Goal: Task Accomplishment & Management: Complete application form

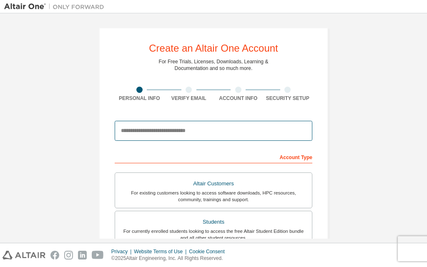
click at [178, 135] on input "email" at bounding box center [214, 131] width 198 height 20
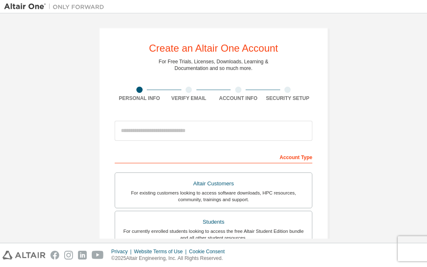
click at [105, 165] on div "Create an Altair One Account For Free Trials, Licenses, Downloads, Learning & D…" at bounding box center [213, 239] width 229 height 422
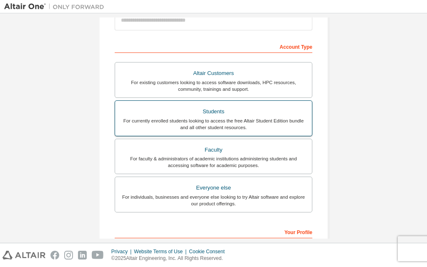
scroll to position [125, 0]
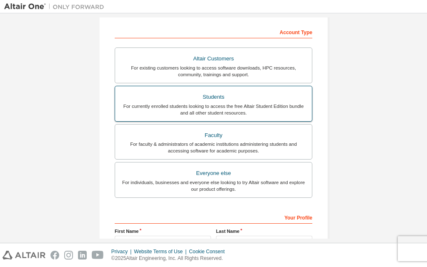
click at [236, 104] on div "For currently enrolled students looking to access the free Altair Student Editi…" at bounding box center [213, 109] width 187 height 13
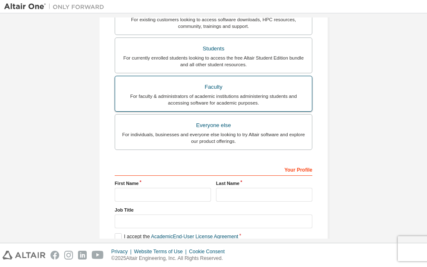
scroll to position [208, 0]
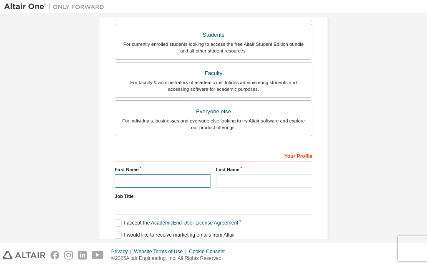
click at [168, 180] on input "text" at bounding box center [163, 181] width 96 height 14
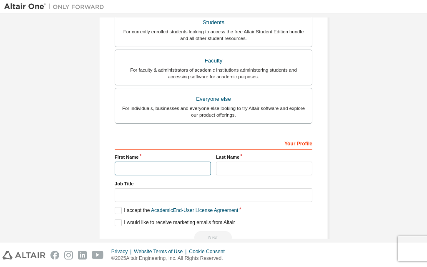
scroll to position [242, 0]
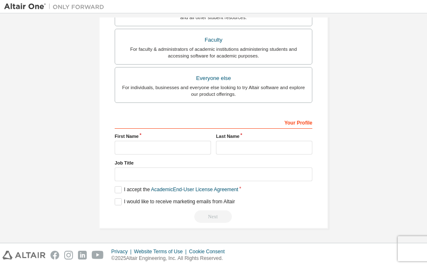
click at [358, 141] on div "Create an Altair One Account For Free Trials, Licenses, Downloads, Learning & D…" at bounding box center [213, 7] width 419 height 463
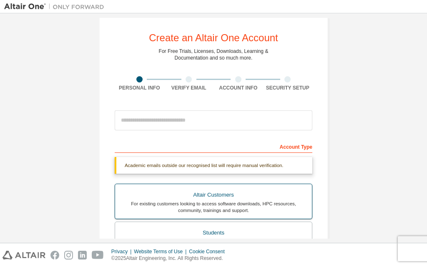
scroll to position [0, 0]
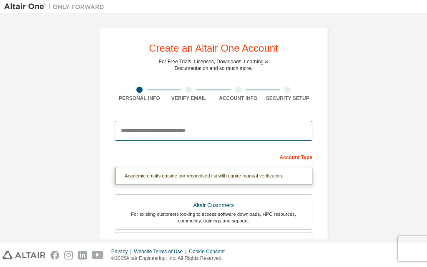
click at [142, 129] on input "email" at bounding box center [214, 131] width 198 height 20
click at [207, 130] on input "email" at bounding box center [214, 131] width 198 height 20
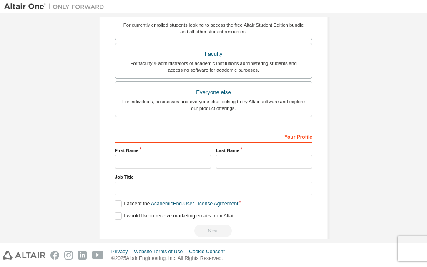
scroll to position [242, 0]
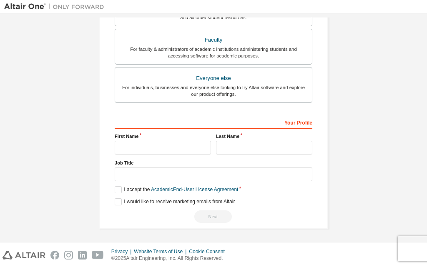
type input "**********"
click at [153, 147] on input "text" at bounding box center [163, 148] width 96 height 14
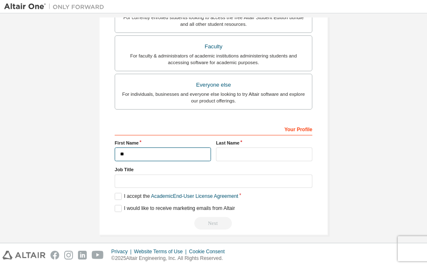
scroll to position [249, 0]
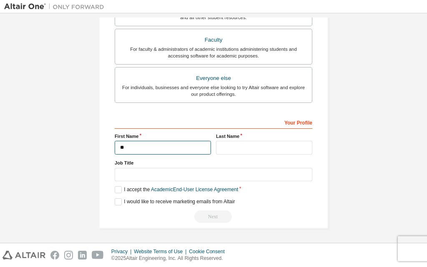
type input "*"
type input "********"
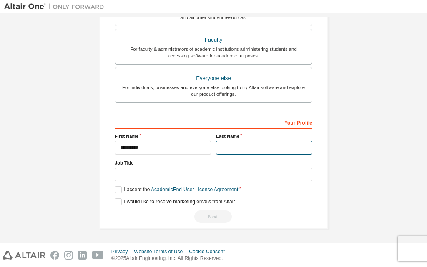
click at [280, 147] on input "text" at bounding box center [264, 148] width 96 height 14
type input "*"
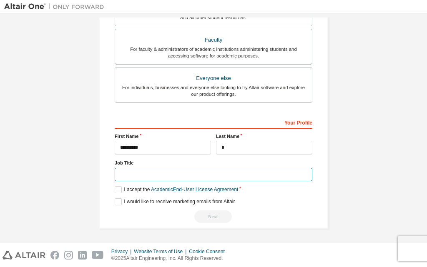
click at [135, 180] on input "text" at bounding box center [214, 175] width 198 height 14
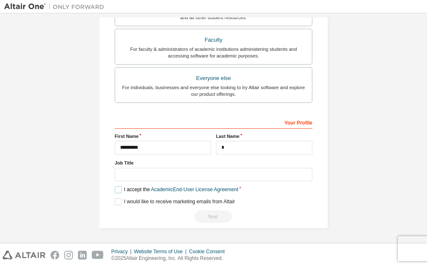
click at [115, 190] on label "I accept the Academic End-User License Agreement" at bounding box center [176, 189] width 123 height 7
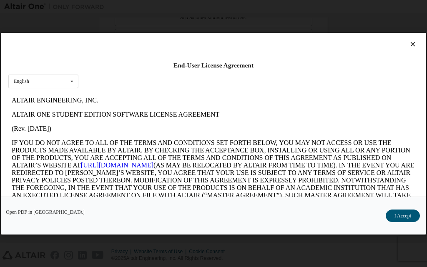
scroll to position [0, 0]
drag, startPoint x: 13, startPoint y: 103, endPoint x: 100, endPoint y: 94, distance: 87.6
click html "ALTAIR ENGINEERING, INC. ALTAIR ONE STUDENT EDITION SOFTWARE LICENSE AGREEMENT …"
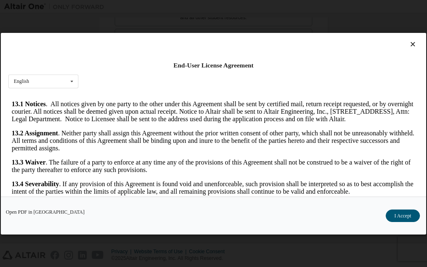
scroll to position [1443, 0]
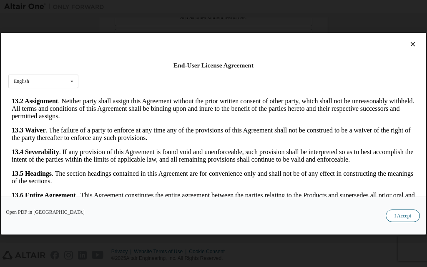
click at [414, 214] on button "I Accept" at bounding box center [403, 215] width 34 height 13
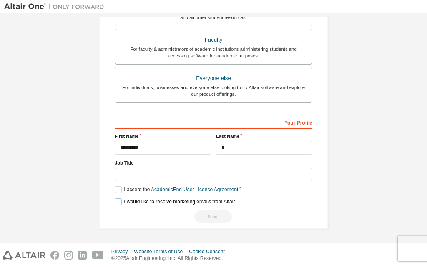
click at [118, 201] on label "I would like to receive marketing emails from Altair" at bounding box center [175, 201] width 120 height 7
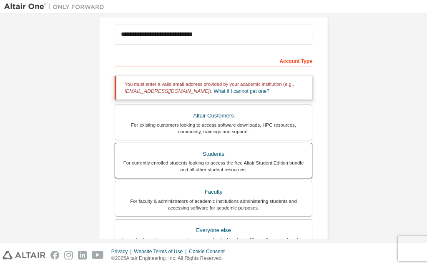
scroll to position [82, 0]
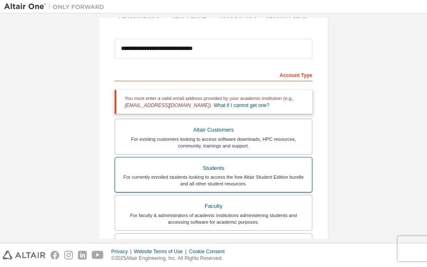
click at [179, 171] on div "Students" at bounding box center [213, 169] width 187 height 12
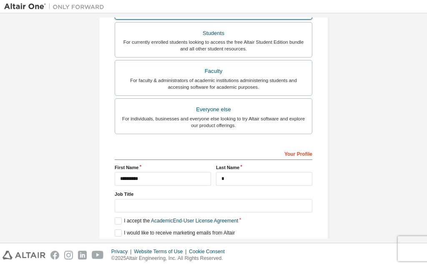
scroll to position [249, 0]
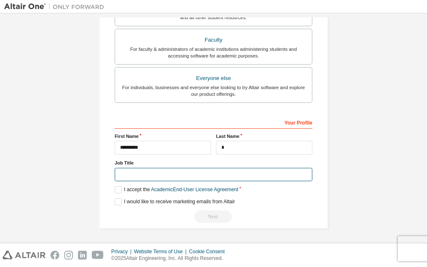
click at [172, 169] on input "text" at bounding box center [214, 175] width 198 height 14
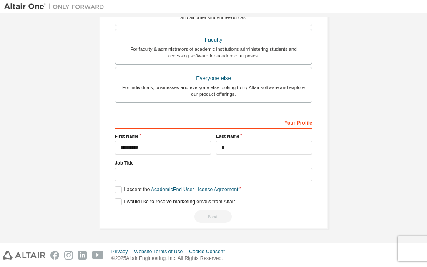
click at [296, 121] on div "Your Profile" at bounding box center [214, 121] width 198 height 13
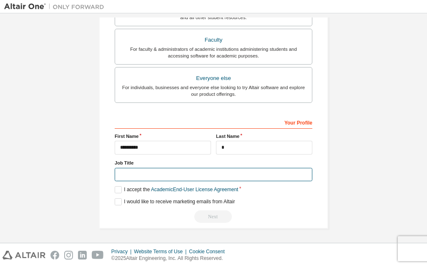
click at [189, 176] on input "text" at bounding box center [214, 175] width 198 height 14
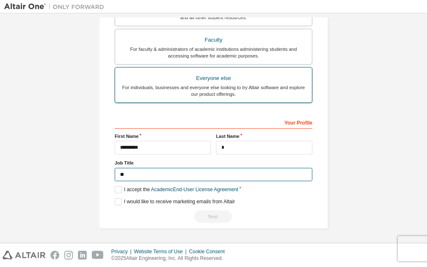
type input "*"
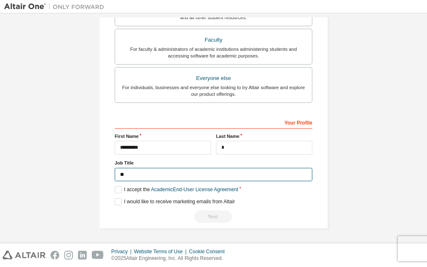
type input "*"
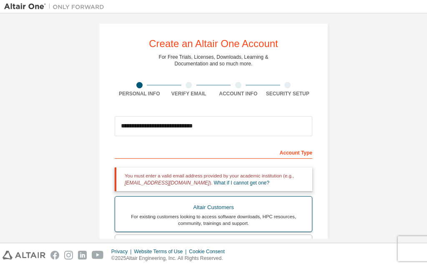
scroll to position [0, 0]
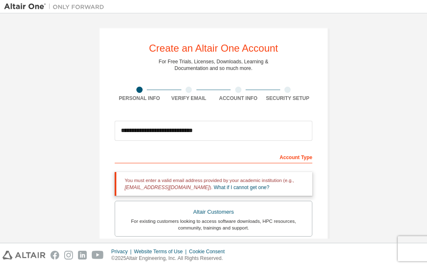
click at [138, 157] on div "Account Type" at bounding box center [214, 156] width 198 height 13
click at [287, 158] on div "Account Type" at bounding box center [214, 156] width 198 height 13
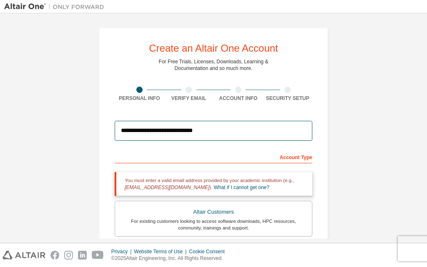
drag, startPoint x: 226, startPoint y: 133, endPoint x: 142, endPoint y: 130, distance: 84.3
click at [142, 130] on input "**********" at bounding box center [214, 131] width 198 height 20
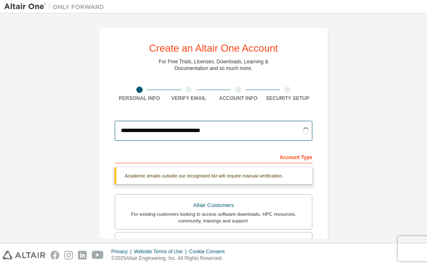
type input "**********"
drag, startPoint x: 247, startPoint y: 130, endPoint x: 88, endPoint y: 136, distance: 159.0
click at [89, 136] on div "**********" at bounding box center [213, 249] width 249 height 463
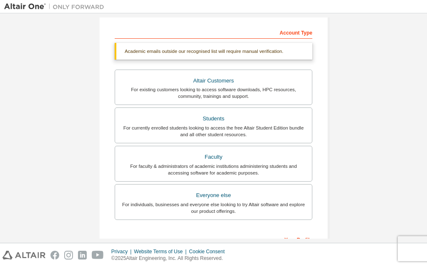
scroll to position [125, 0]
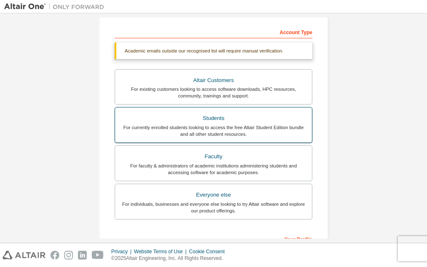
click at [241, 118] on div "Students" at bounding box center [213, 119] width 187 height 12
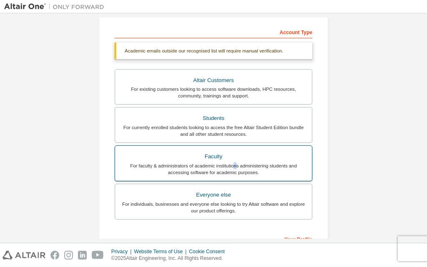
click at [235, 163] on div "For faculty & administrators of academic institutions administering students an…" at bounding box center [213, 169] width 187 height 13
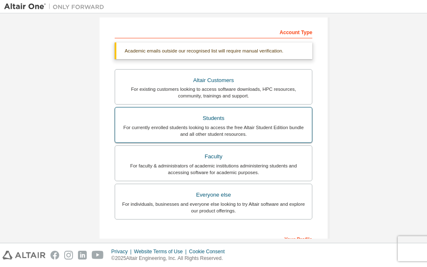
click at [243, 130] on div "For currently enrolled students looking to access the free Altair Student Editi…" at bounding box center [213, 130] width 187 height 13
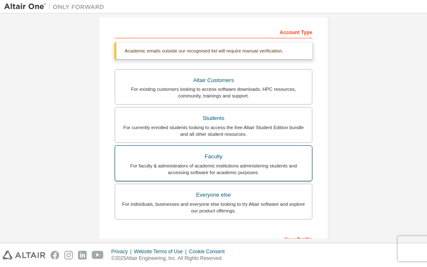
click at [246, 146] on label "Faculty For faculty & administrators of academic institutions administering stu…" at bounding box center [214, 164] width 198 height 36
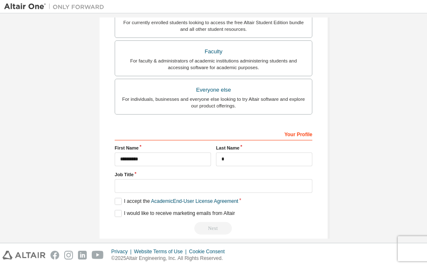
scroll to position [242, 0]
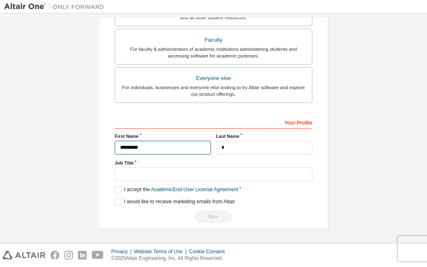
drag, startPoint x: 176, startPoint y: 141, endPoint x: 83, endPoint y: 156, distance: 93.6
click at [93, 156] on div "Create an Altair One Account For Free Trials, Licenses, Downloads, Learning & D…" at bounding box center [213, 7] width 249 height 463
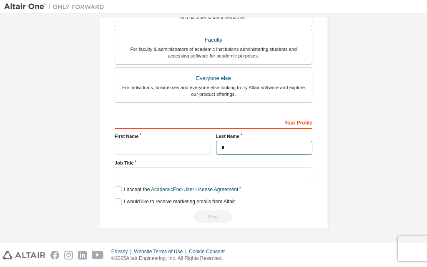
click at [257, 149] on input "*" at bounding box center [264, 148] width 96 height 14
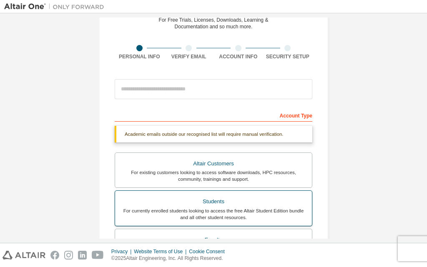
scroll to position [0, 0]
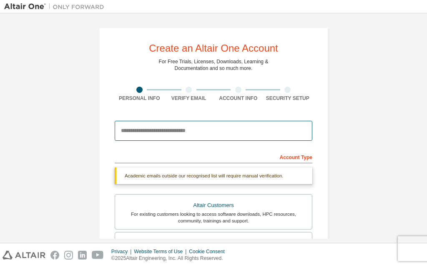
click at [171, 140] on input "email" at bounding box center [214, 131] width 198 height 20
type input "*"
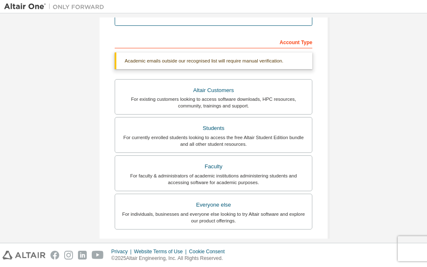
scroll to position [125, 0]
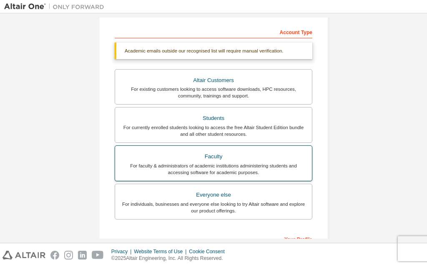
type input "**********"
click at [230, 168] on div "For faculty & administrators of academic institutions administering students an…" at bounding box center [213, 169] width 187 height 13
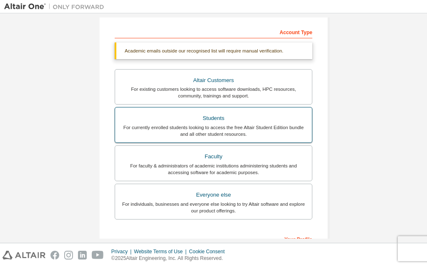
click at [226, 129] on div "For currently enrolled students looking to access the free Altair Student Editi…" at bounding box center [213, 130] width 187 height 13
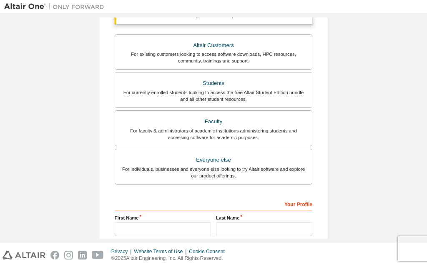
scroll to position [242, 0]
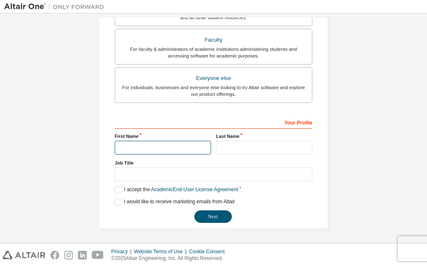
click at [146, 145] on input "text" at bounding box center [163, 148] width 96 height 14
type input "*"
type input "********"
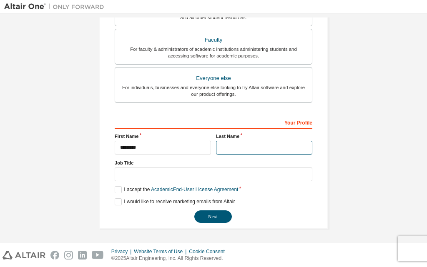
click at [266, 152] on input "text" at bounding box center [264, 148] width 96 height 14
type input "*"
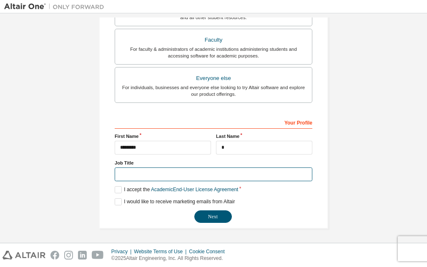
click at [177, 181] on input "text" at bounding box center [214, 175] width 198 height 14
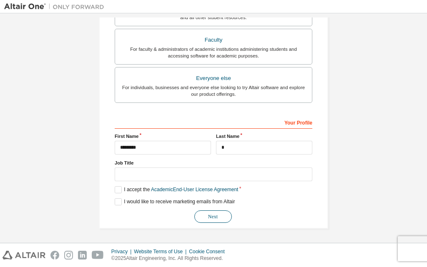
click at [213, 216] on button "Next" at bounding box center [213, 217] width 38 height 13
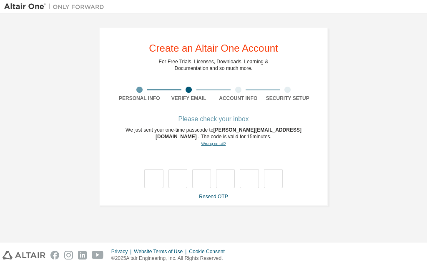
click at [220, 143] on link "Wrong email?" at bounding box center [213, 143] width 25 height 5
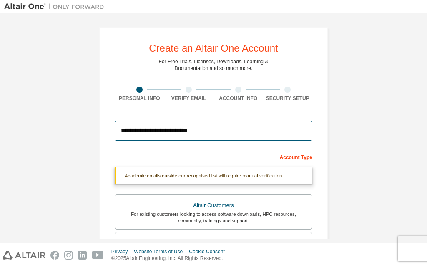
drag, startPoint x: 220, startPoint y: 129, endPoint x: 24, endPoint y: 128, distance: 195.6
click at [28, 127] on div "**********" at bounding box center [213, 249] width 419 height 463
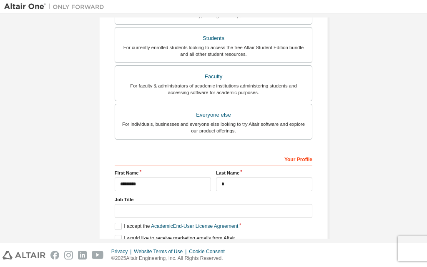
scroll to position [242, 0]
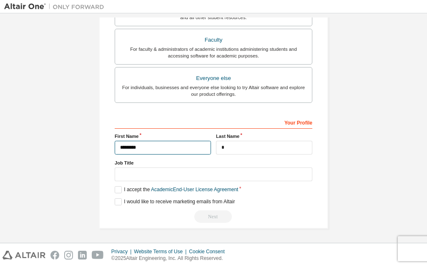
drag, startPoint x: 188, startPoint y: 149, endPoint x: 11, endPoint y: 159, distance: 177.1
click at [14, 160] on div "Create an Altair One Account For Free Trials, Licenses, Downloads, Learning & D…" at bounding box center [213, 7] width 419 height 463
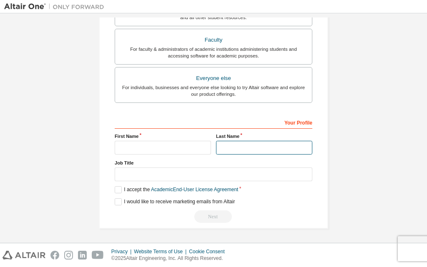
drag, startPoint x: 269, startPoint y: 145, endPoint x: 145, endPoint y: 149, distance: 123.9
click at [166, 149] on div "First Name Last Name" at bounding box center [213, 144] width 203 height 22
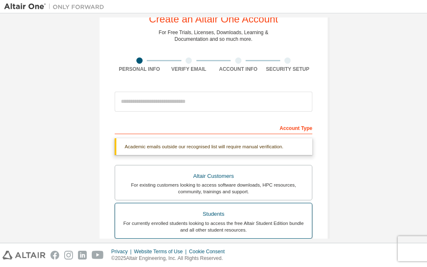
scroll to position [42, 0]
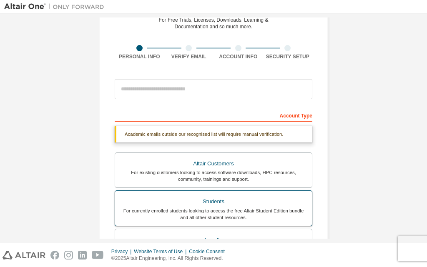
drag, startPoint x: 258, startPoint y: 206, endPoint x: 235, endPoint y: 205, distance: 22.5
click at [256, 207] on div "Students" at bounding box center [213, 202] width 187 height 12
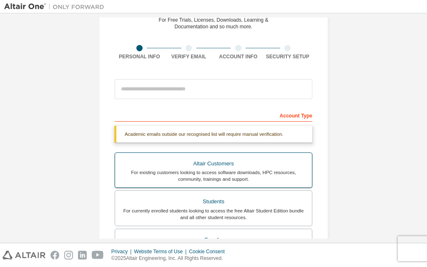
click at [229, 154] on label "Altair Customers For existing customers looking to access software downloads, H…" at bounding box center [214, 171] width 198 height 36
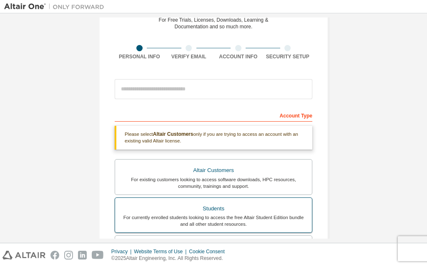
click at [229, 208] on div "Students" at bounding box center [213, 209] width 187 height 12
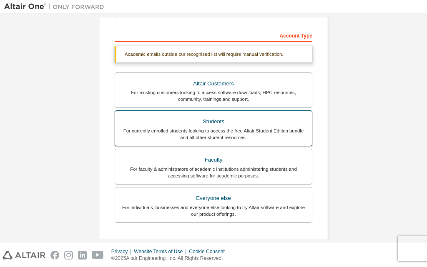
scroll to position [125, 0]
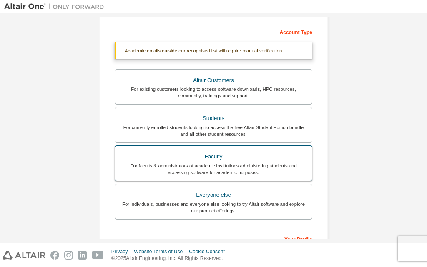
click at [241, 168] on div "For faculty & administrators of academic institutions administering students an…" at bounding box center [213, 169] width 187 height 13
